Goal: Task Accomplishment & Management: Manage account settings

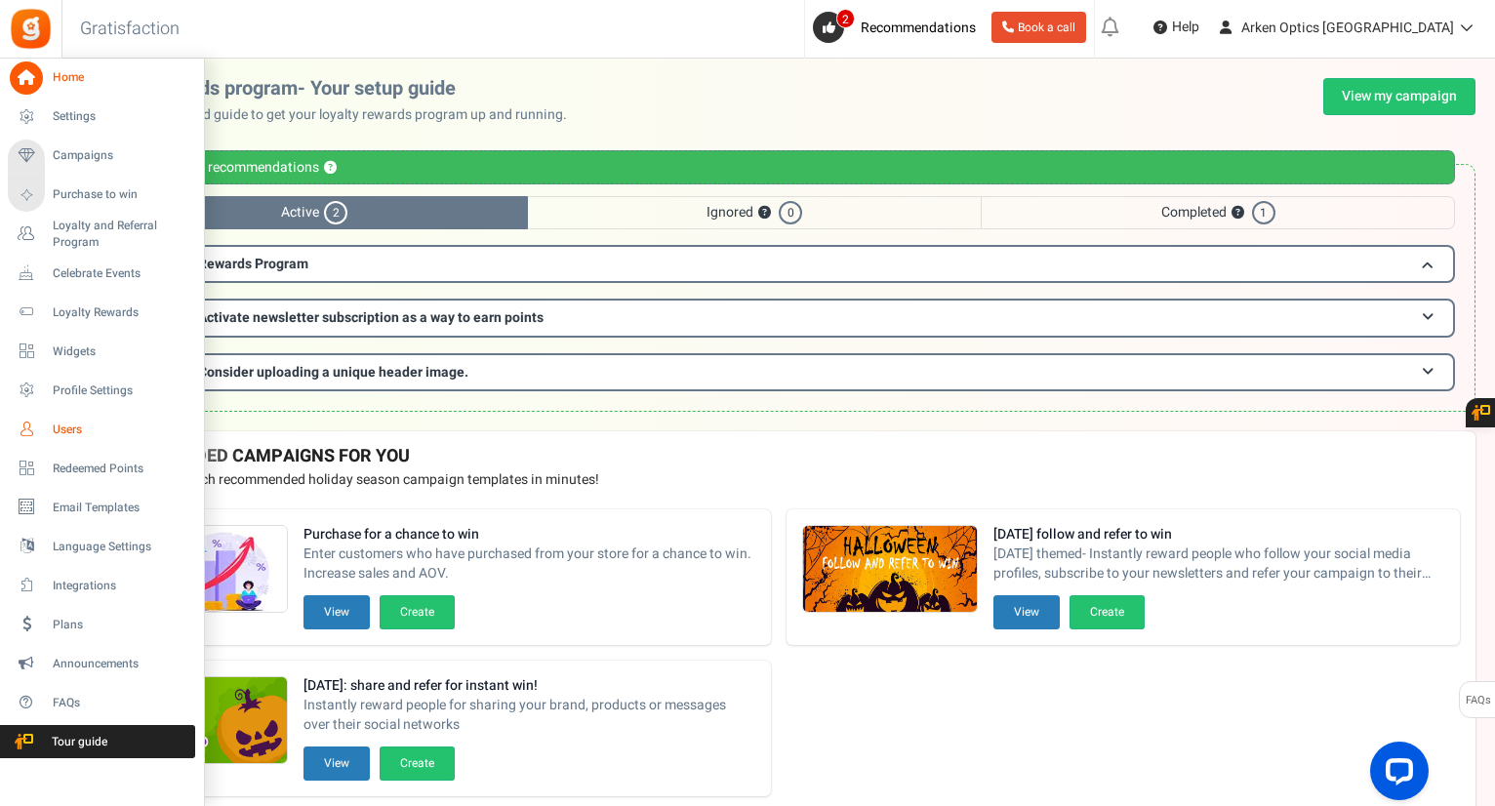
click at [82, 427] on span "Users" at bounding box center [121, 430] width 137 height 17
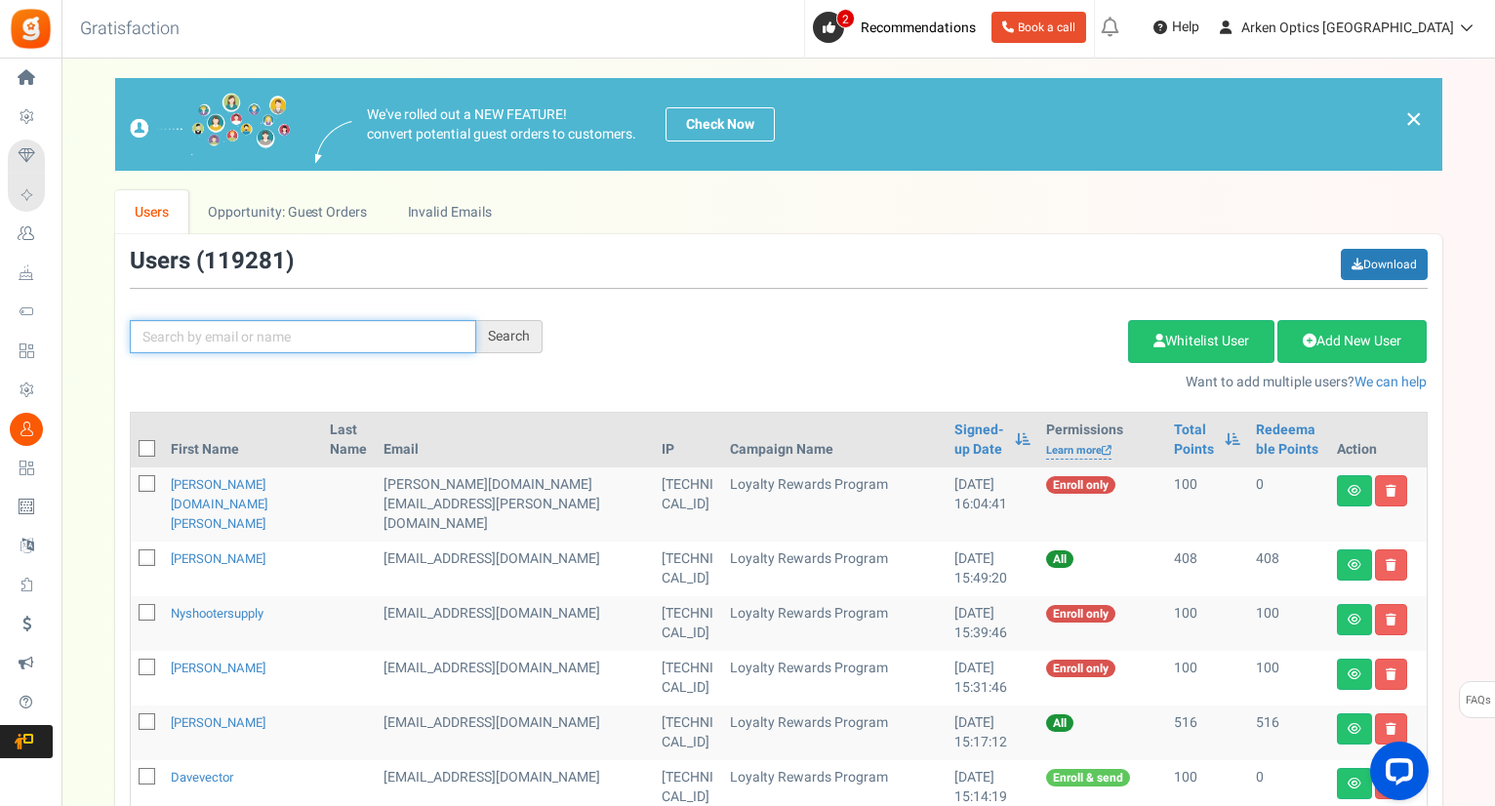
click at [281, 336] on input "text" at bounding box center [303, 336] width 346 height 33
paste input "[EMAIL_ADDRESS][DOMAIN_NAME]"
type input "[EMAIL_ADDRESS][DOMAIN_NAME]"
click at [508, 335] on div "Search" at bounding box center [509, 336] width 66 height 33
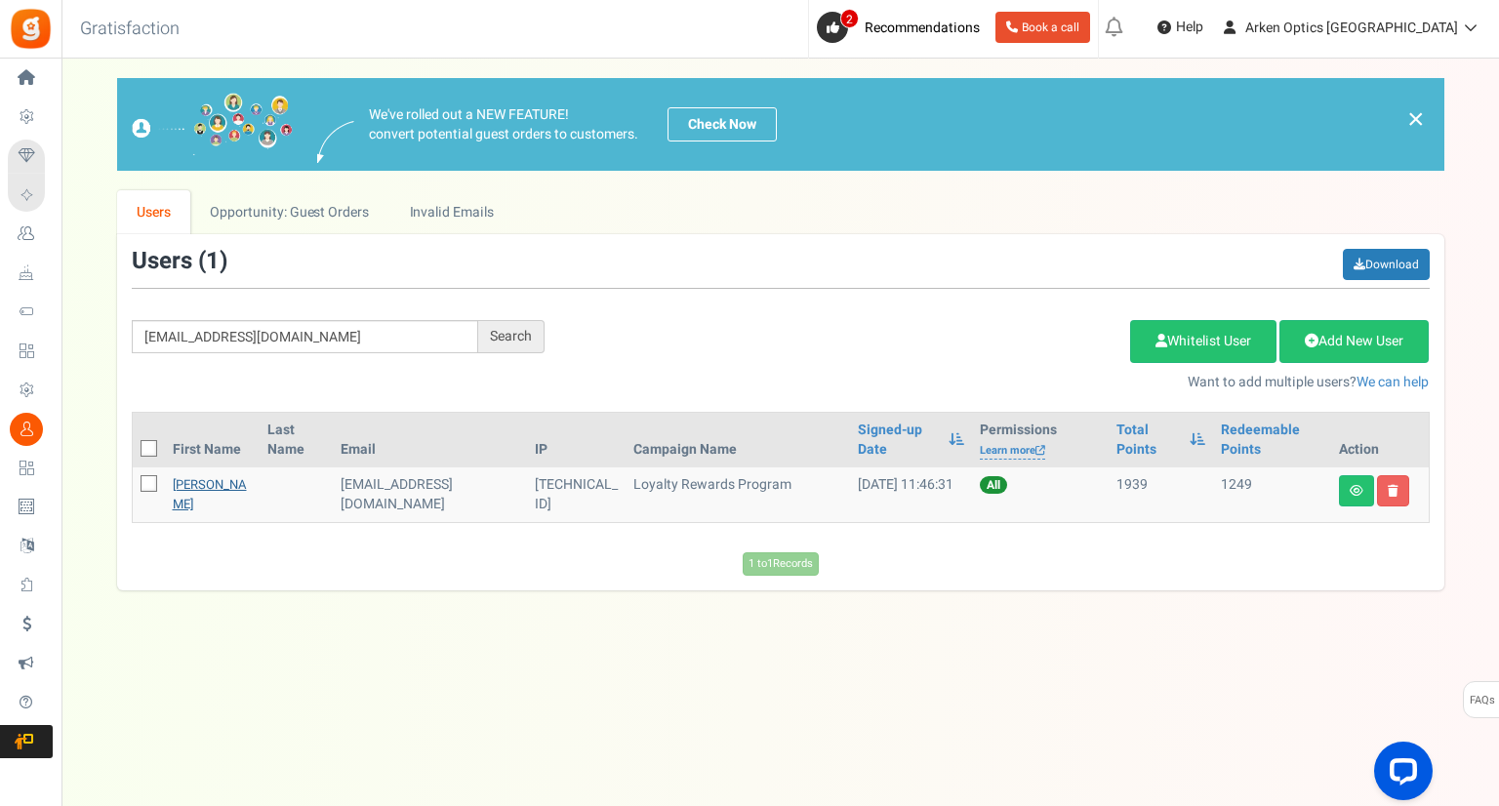
click at [188, 502] on link "[PERSON_NAME]" at bounding box center [210, 494] width 74 height 38
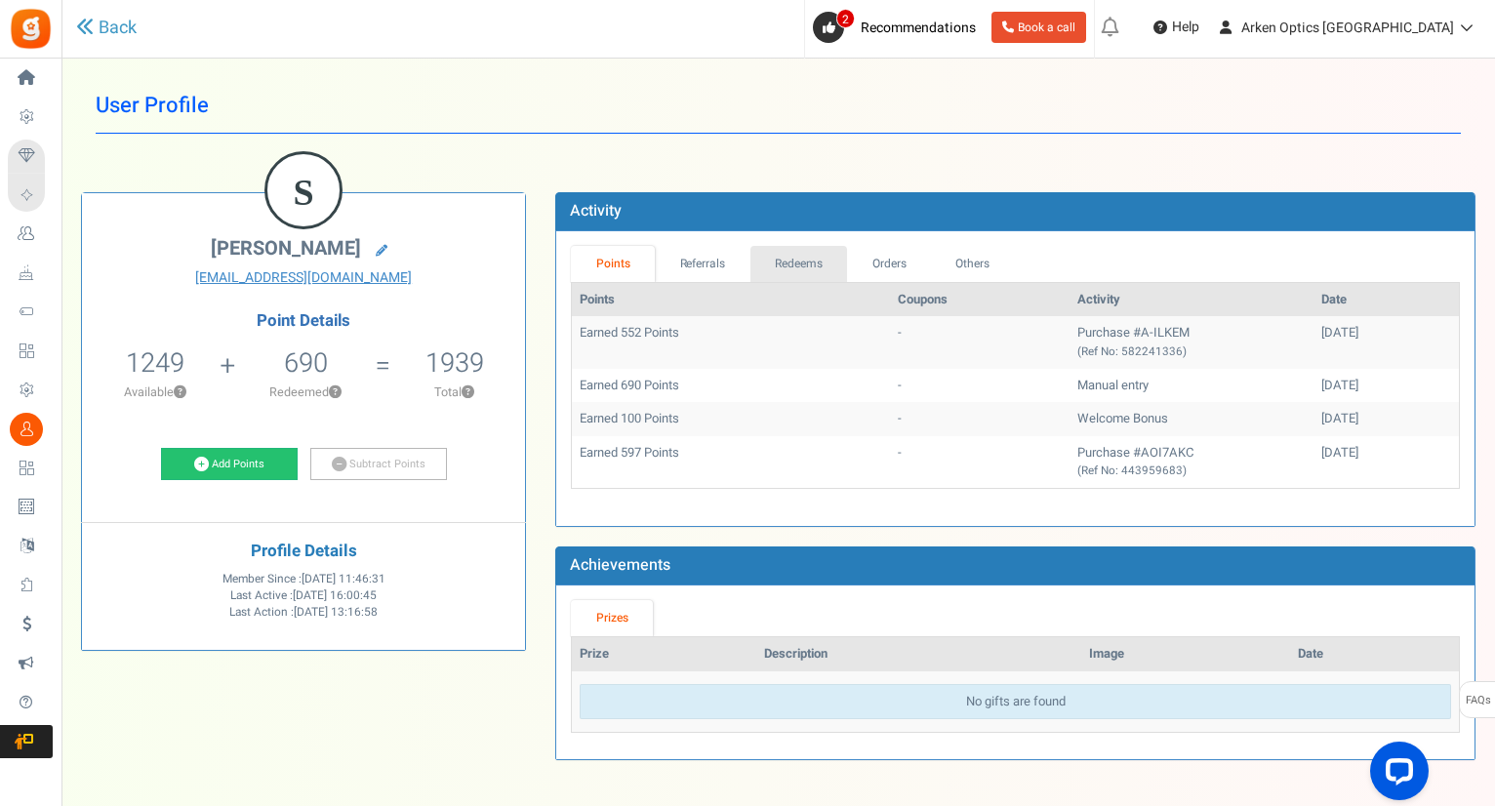
click at [808, 266] on link "Redeems" at bounding box center [800, 264] width 98 height 36
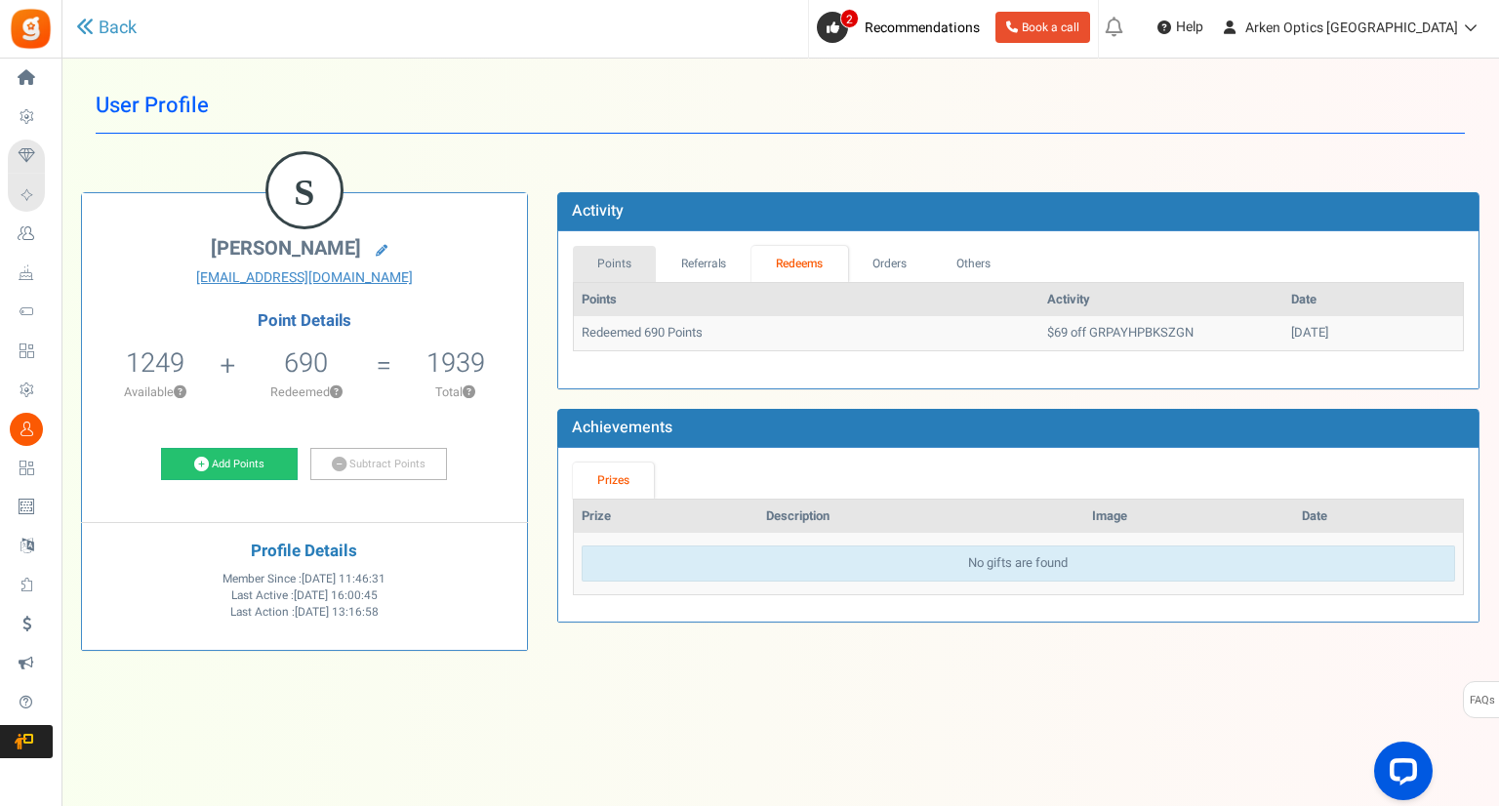
click at [613, 263] on link "Points" at bounding box center [615, 264] width 84 height 36
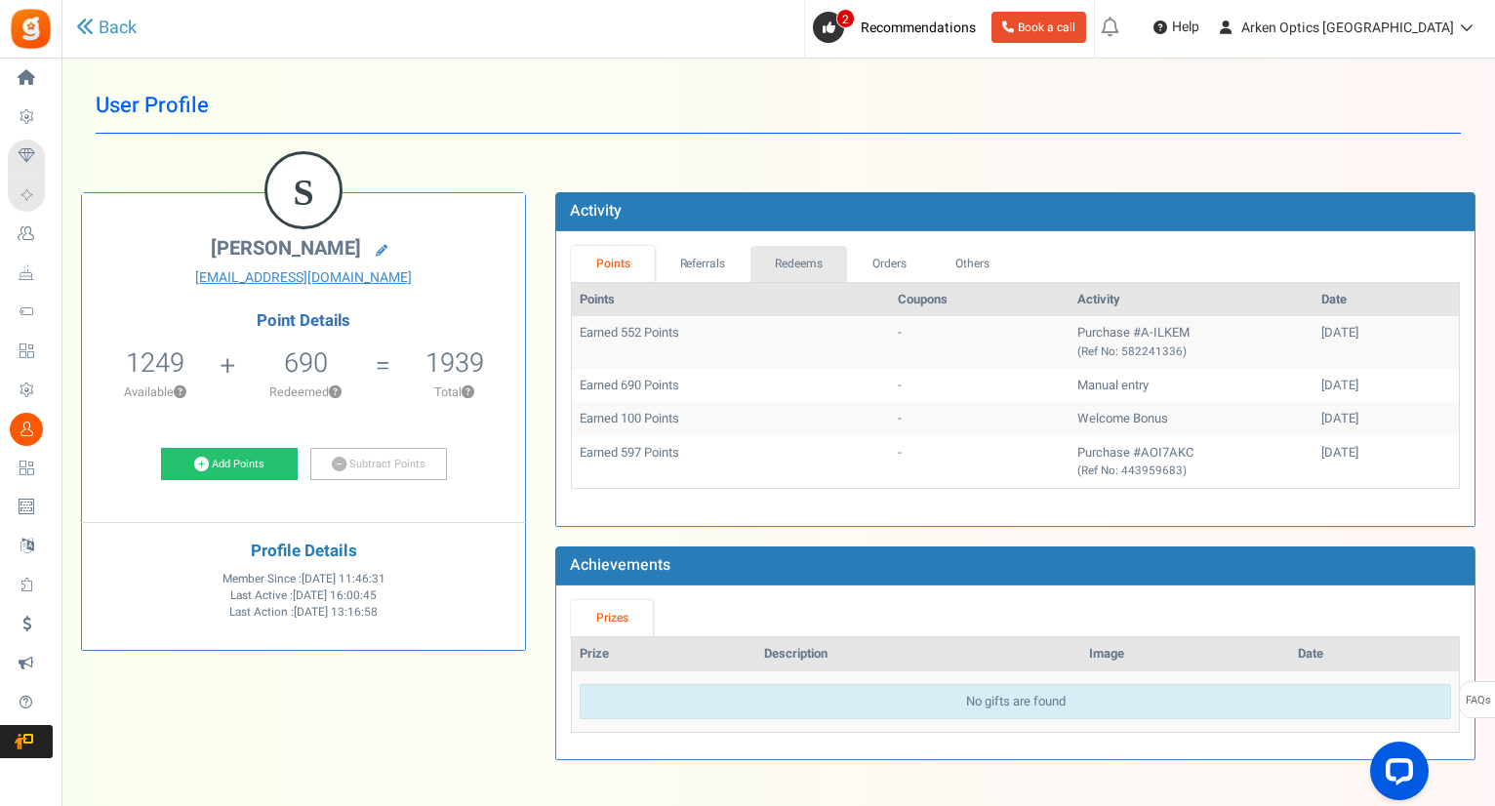
click at [804, 261] on link "Redeems" at bounding box center [800, 264] width 98 height 36
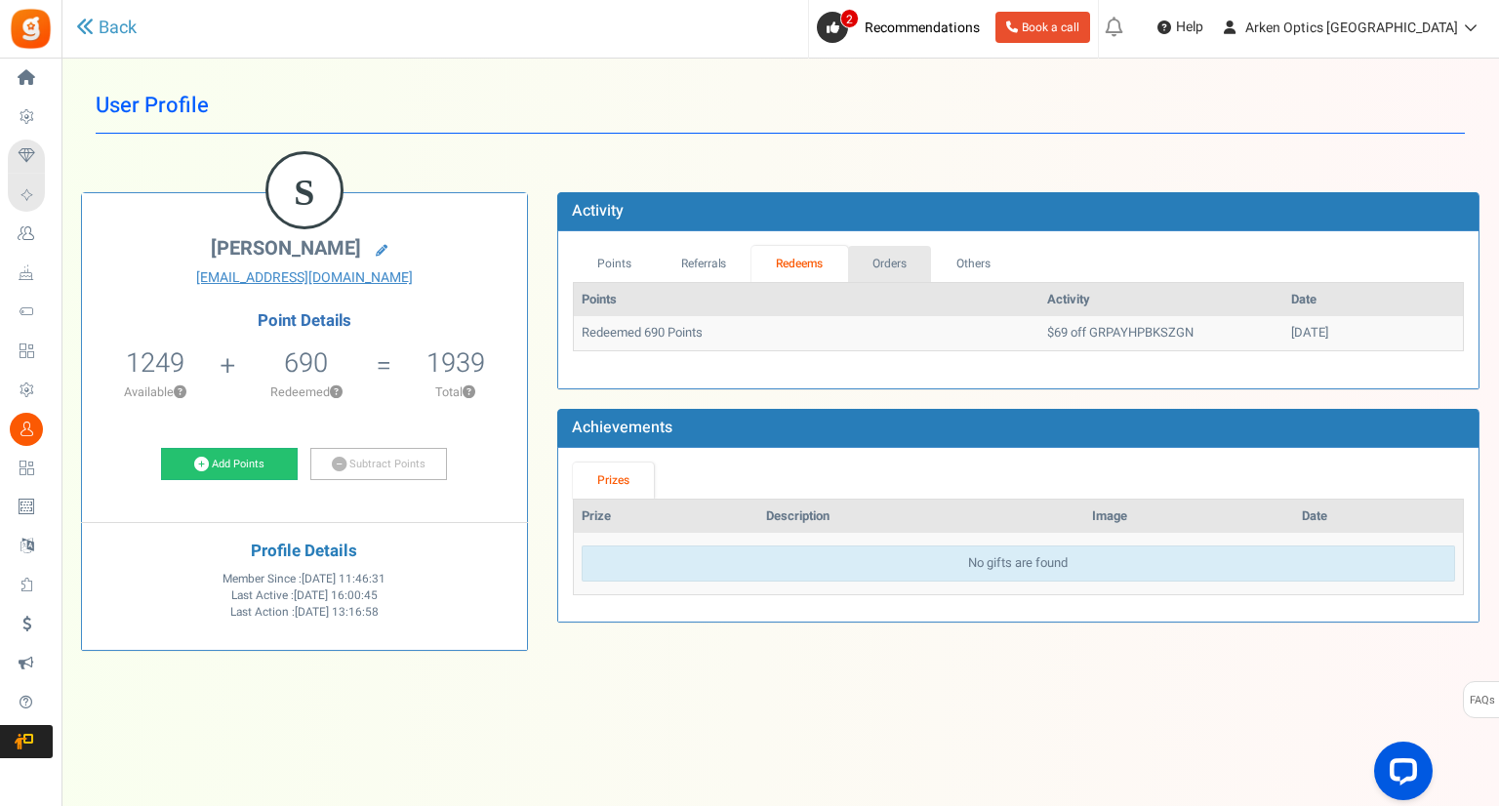
click at [903, 260] on link "Orders" at bounding box center [890, 264] width 84 height 36
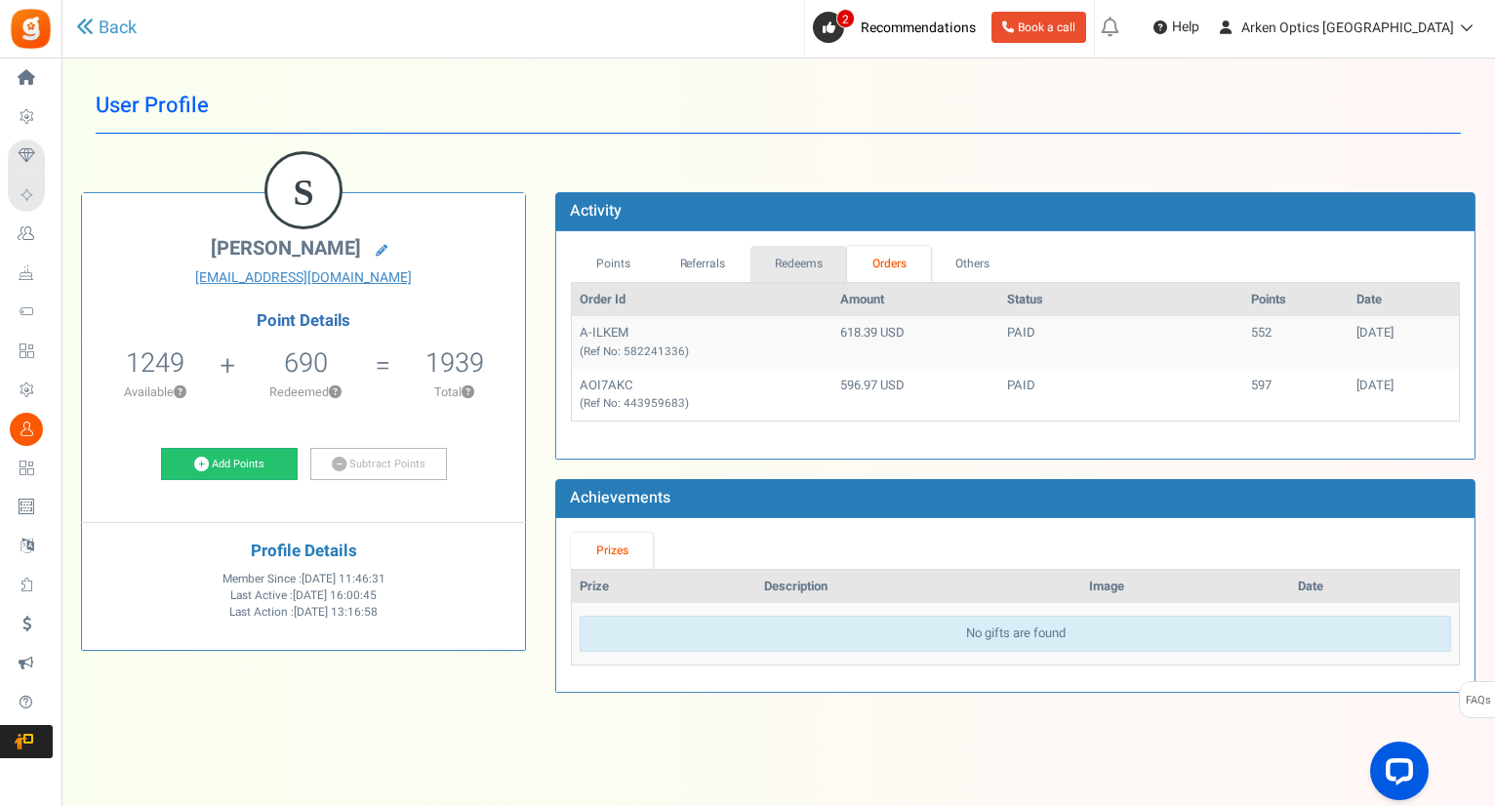
click at [791, 265] on link "Redeems" at bounding box center [800, 264] width 98 height 36
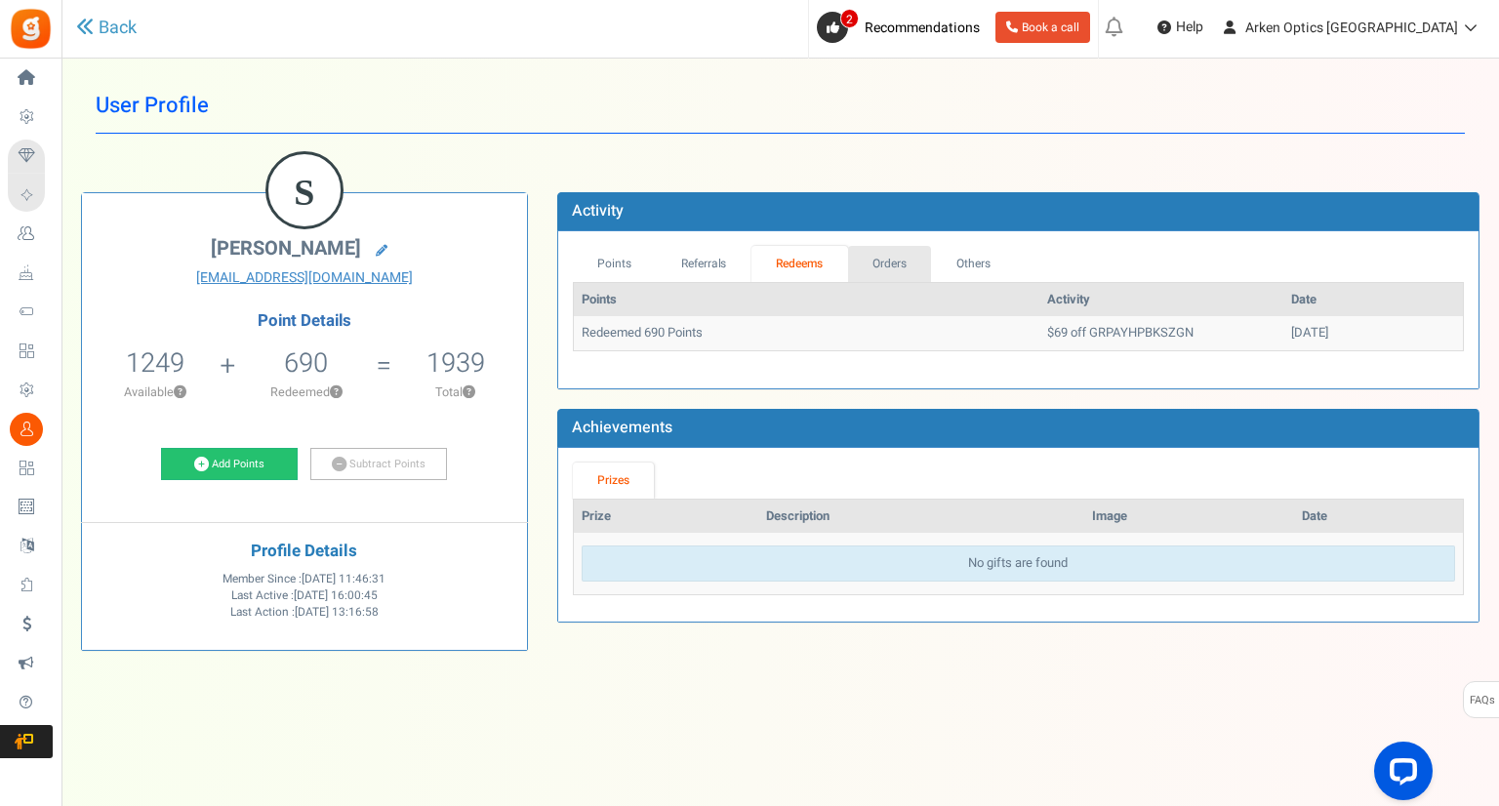
click at [888, 263] on link "Orders" at bounding box center [890, 264] width 84 height 36
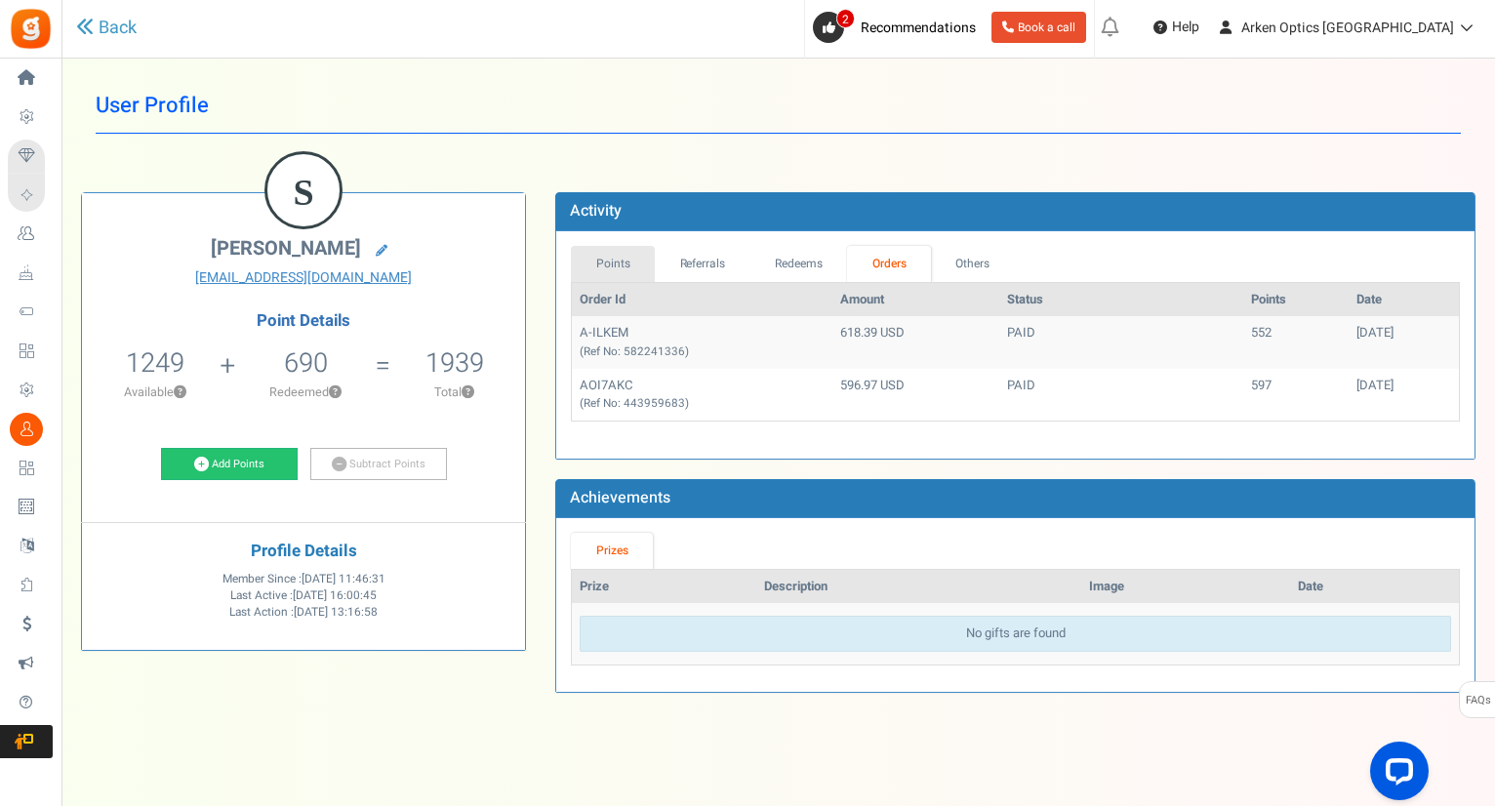
click at [615, 268] on link "Points" at bounding box center [613, 264] width 84 height 36
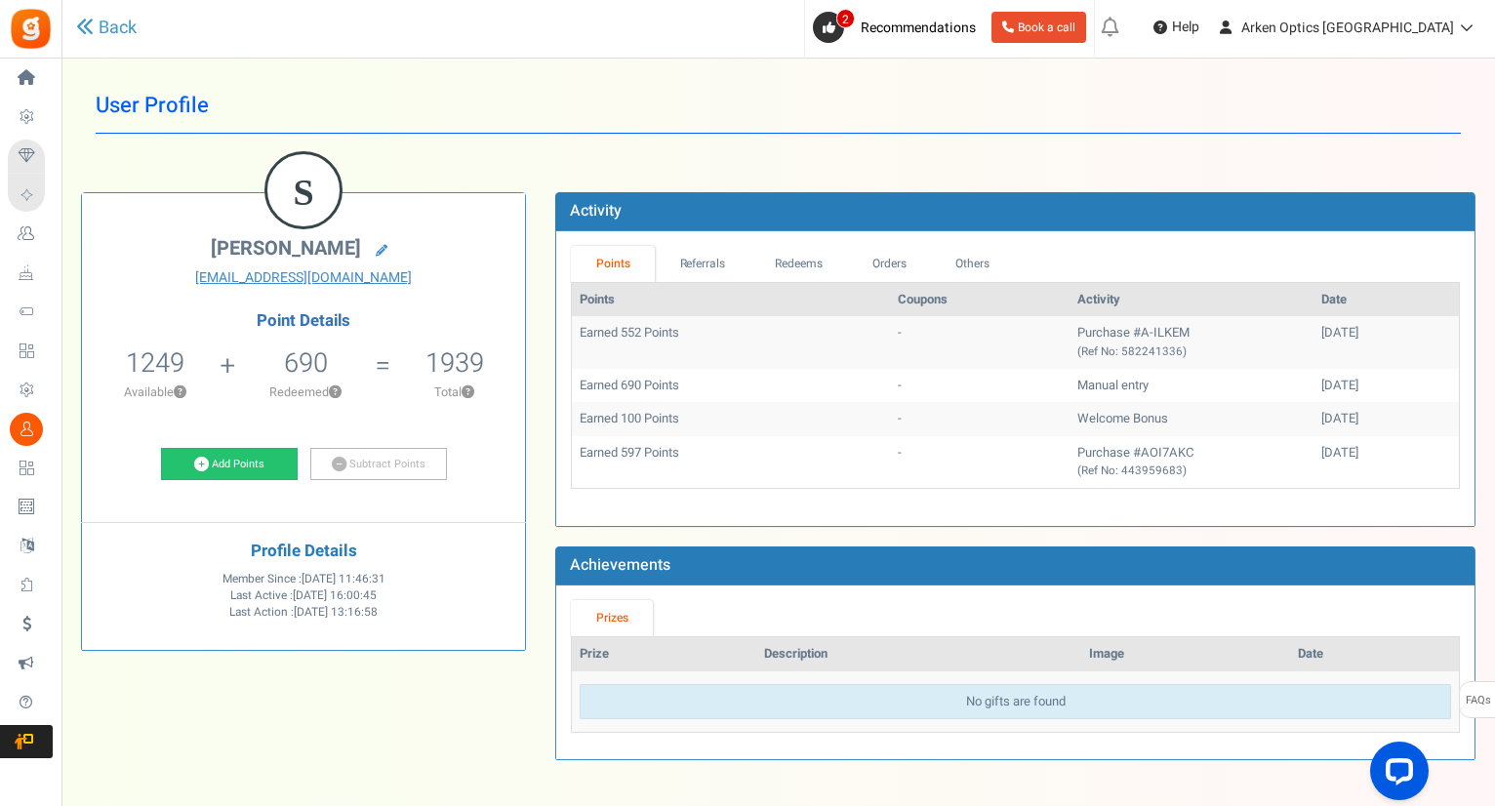
click at [773, 385] on td "Earned 690 Points" at bounding box center [730, 386] width 317 height 34
click at [819, 263] on link "Redeems" at bounding box center [800, 264] width 98 height 36
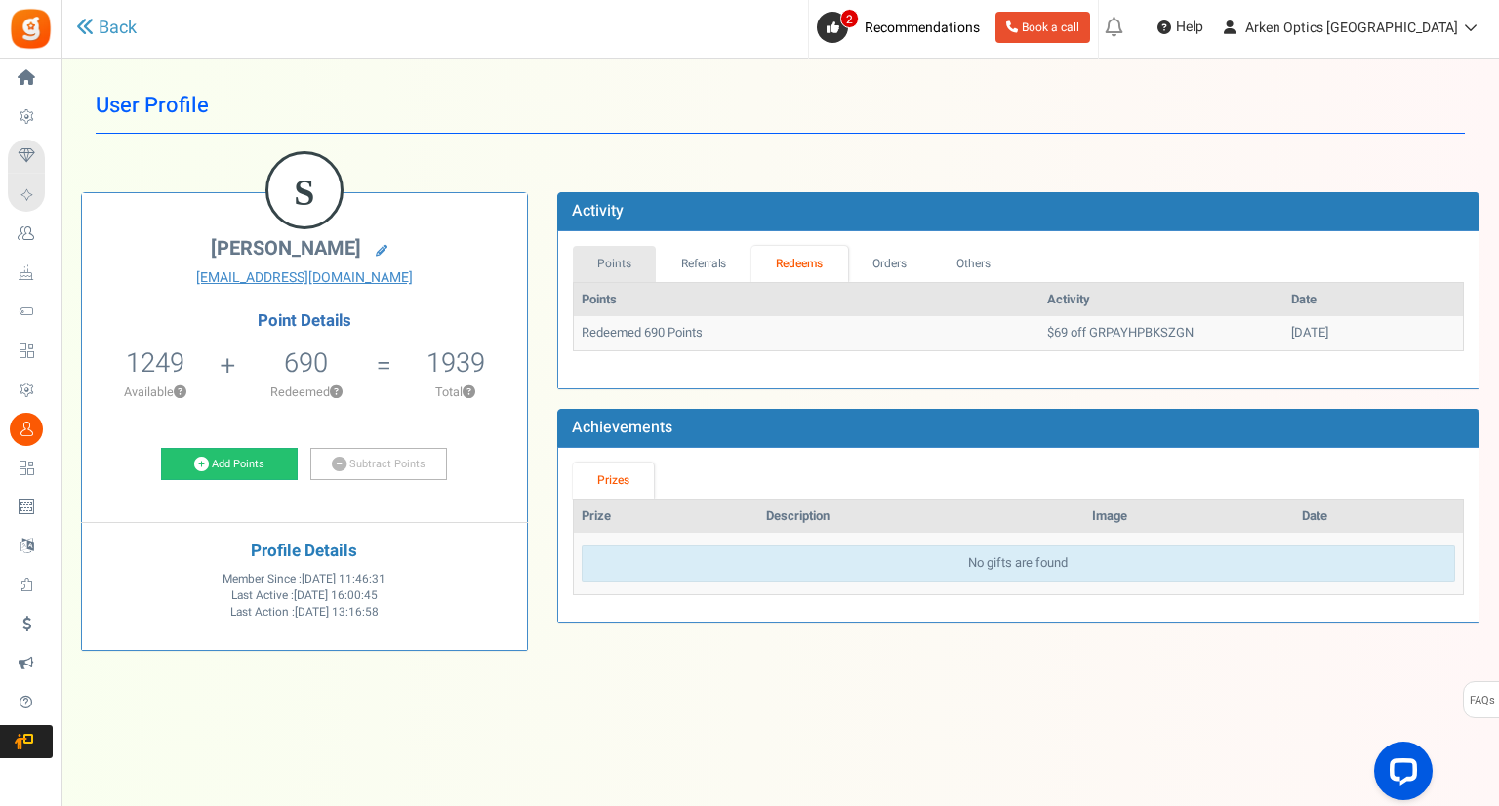
click at [623, 261] on link "Points" at bounding box center [615, 264] width 84 height 36
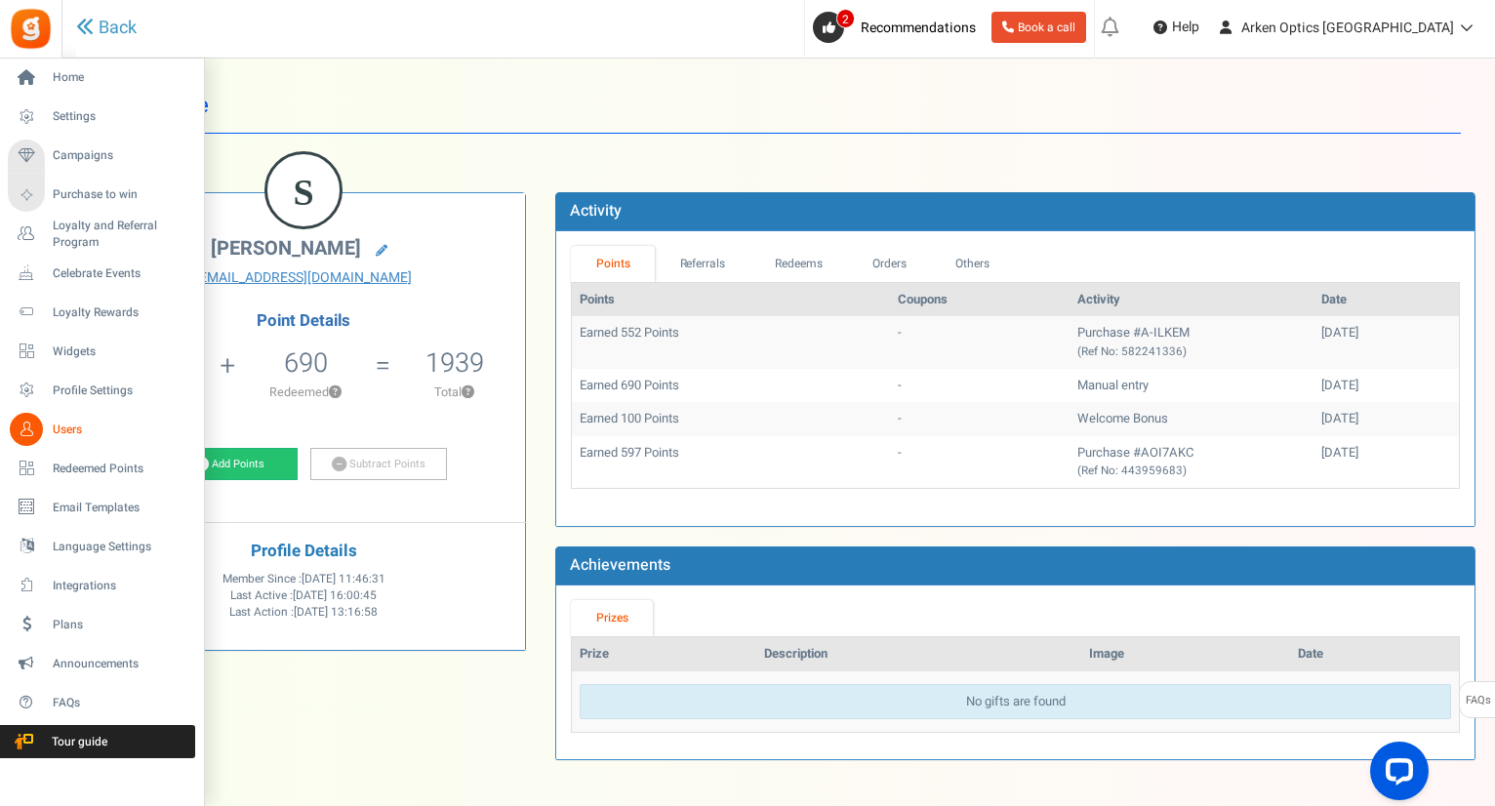
click at [65, 422] on span "Users" at bounding box center [121, 430] width 137 height 17
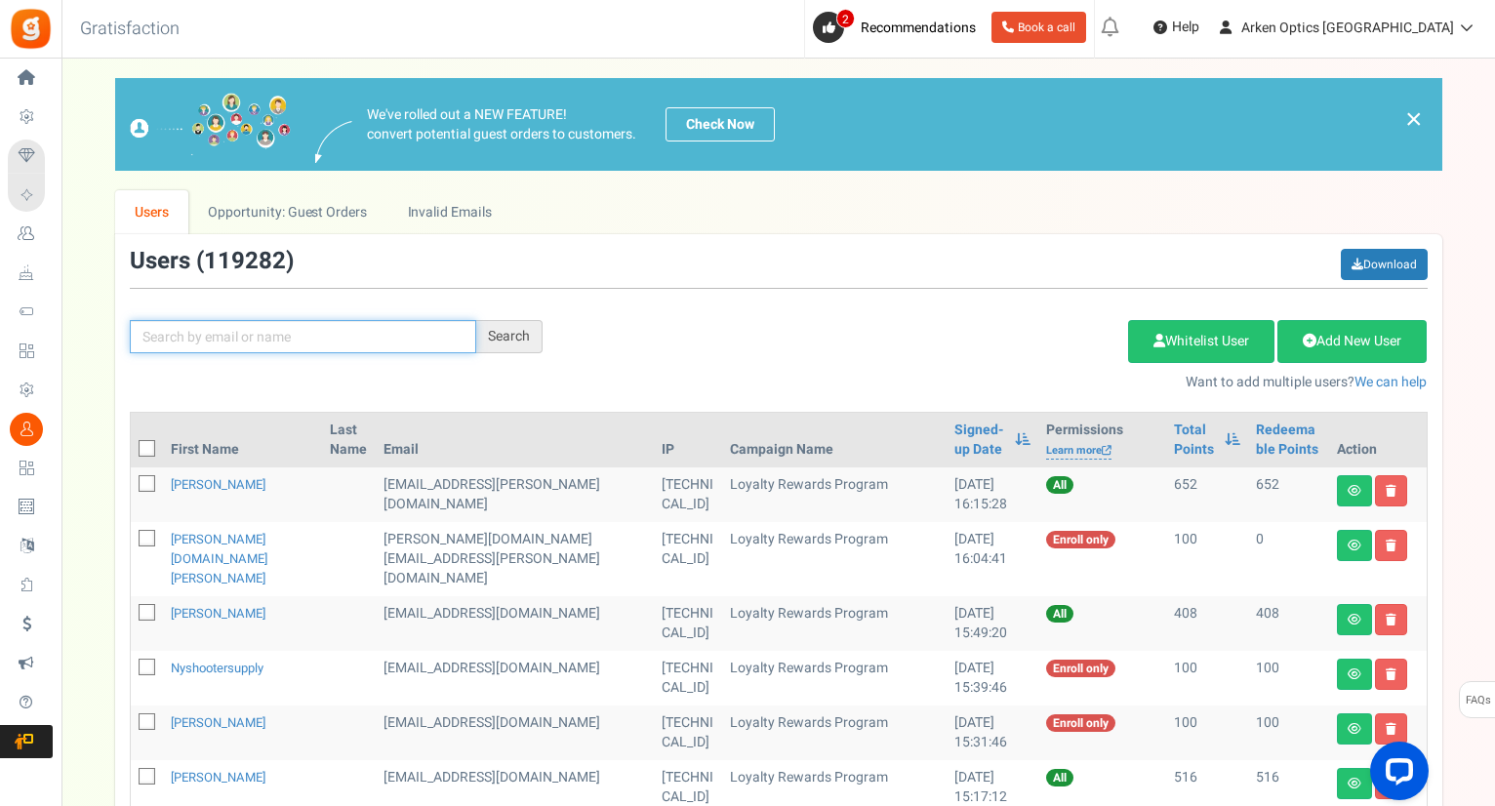
click at [313, 336] on input "text" at bounding box center [303, 336] width 346 height 33
paste input "[EMAIL_ADDRESS][DOMAIN_NAME]"
type input "[EMAIL_ADDRESS][DOMAIN_NAME]"
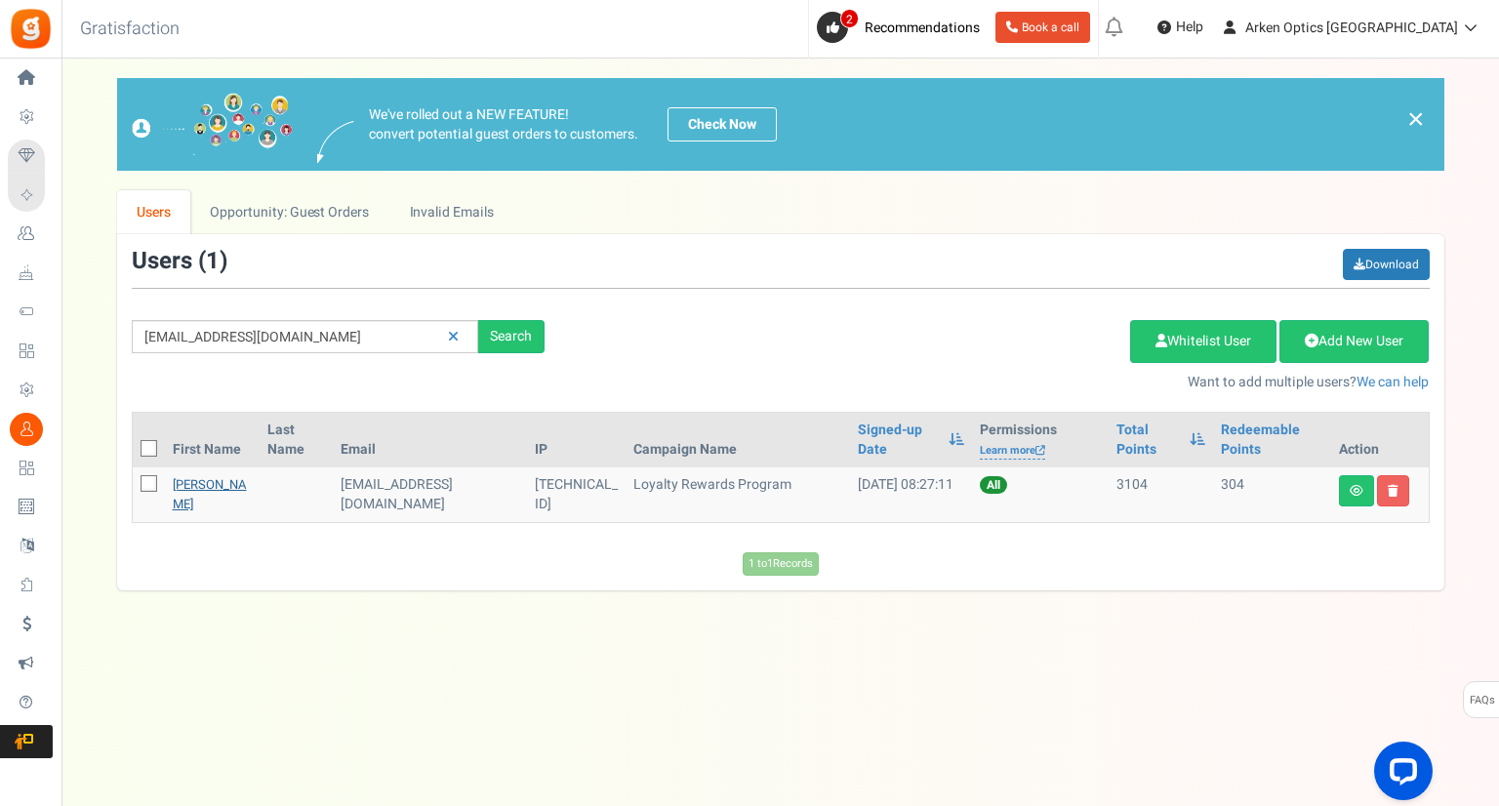
click at [182, 488] on link "[PERSON_NAME]" at bounding box center [210, 494] width 74 height 38
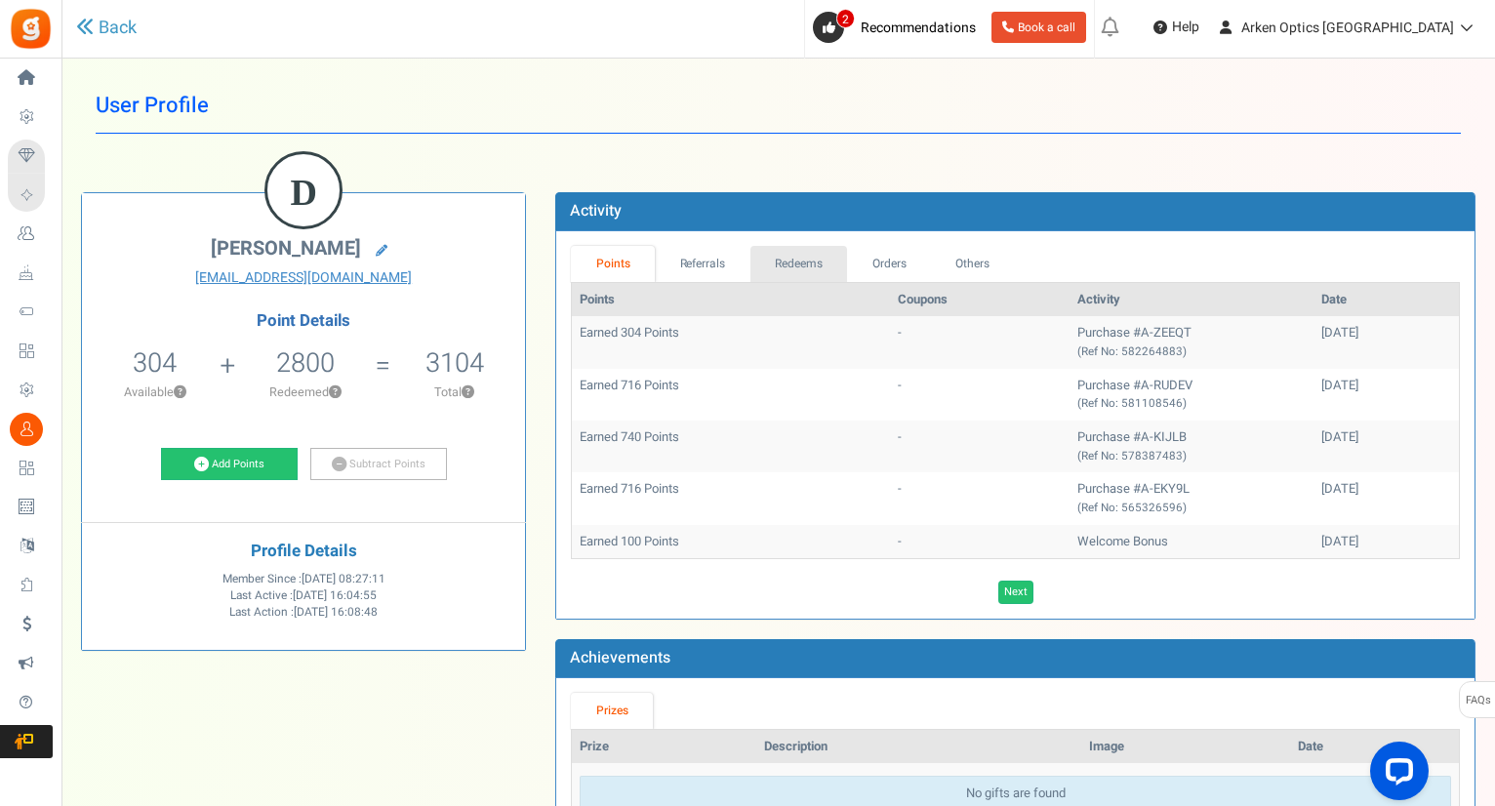
click at [799, 262] on link "Redeems" at bounding box center [800, 264] width 98 height 36
